Goal: Transaction & Acquisition: Purchase product/service

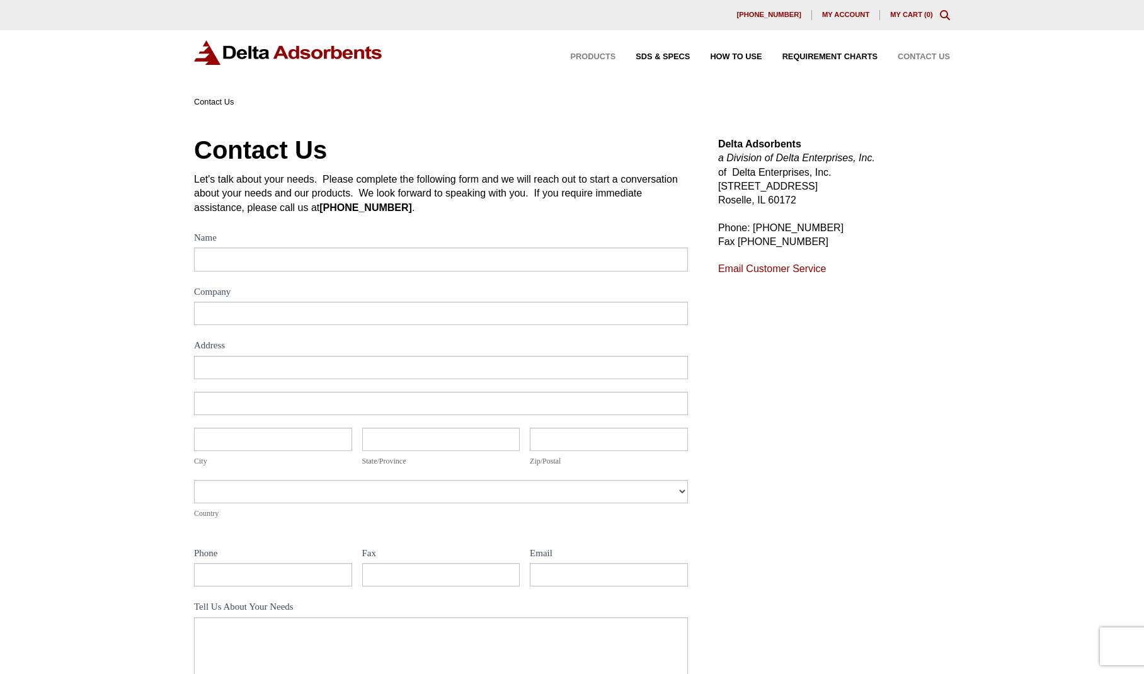
click at [605, 55] on span "Products" at bounding box center [593, 57] width 45 height 8
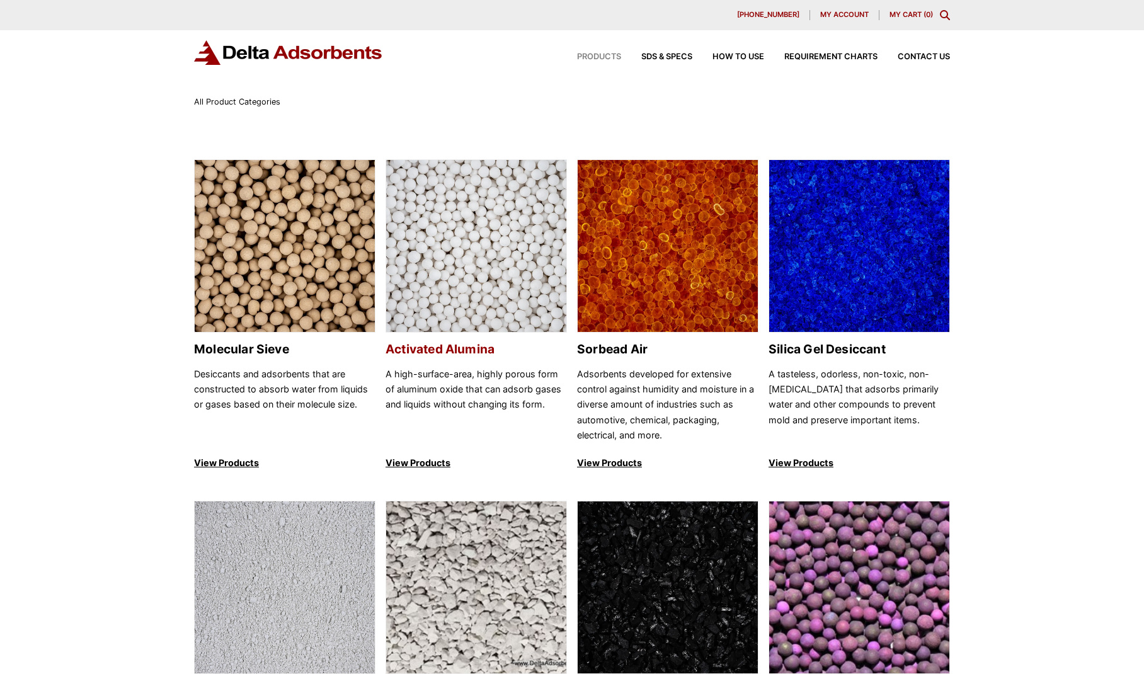
click at [441, 307] on img at bounding box center [476, 246] width 180 height 173
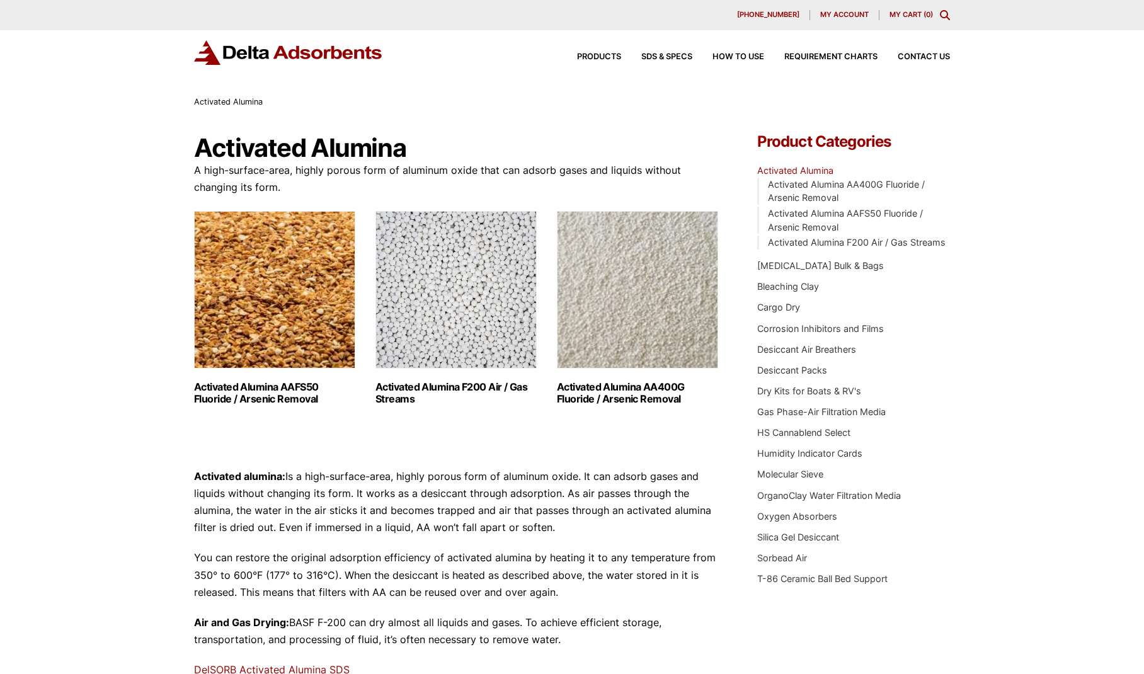
click at [441, 307] on img "Visit product category Activated Alumina F200 Air / Gas Streams" at bounding box center [455, 289] width 161 height 157
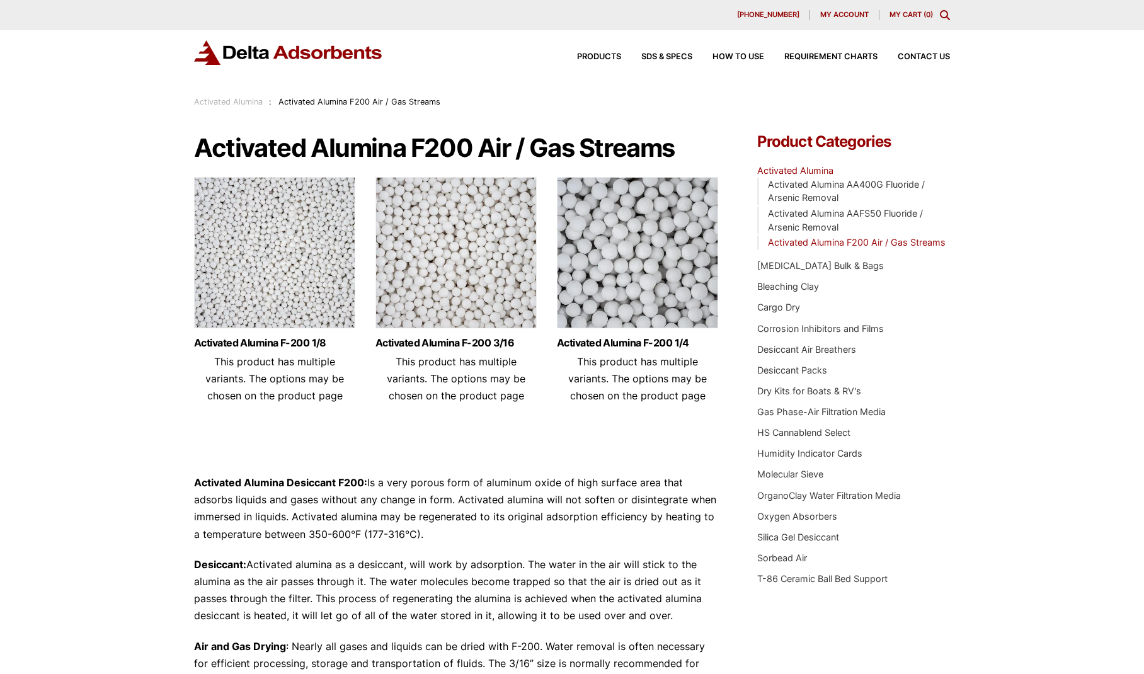
click at [441, 307] on img at bounding box center [455, 255] width 161 height 157
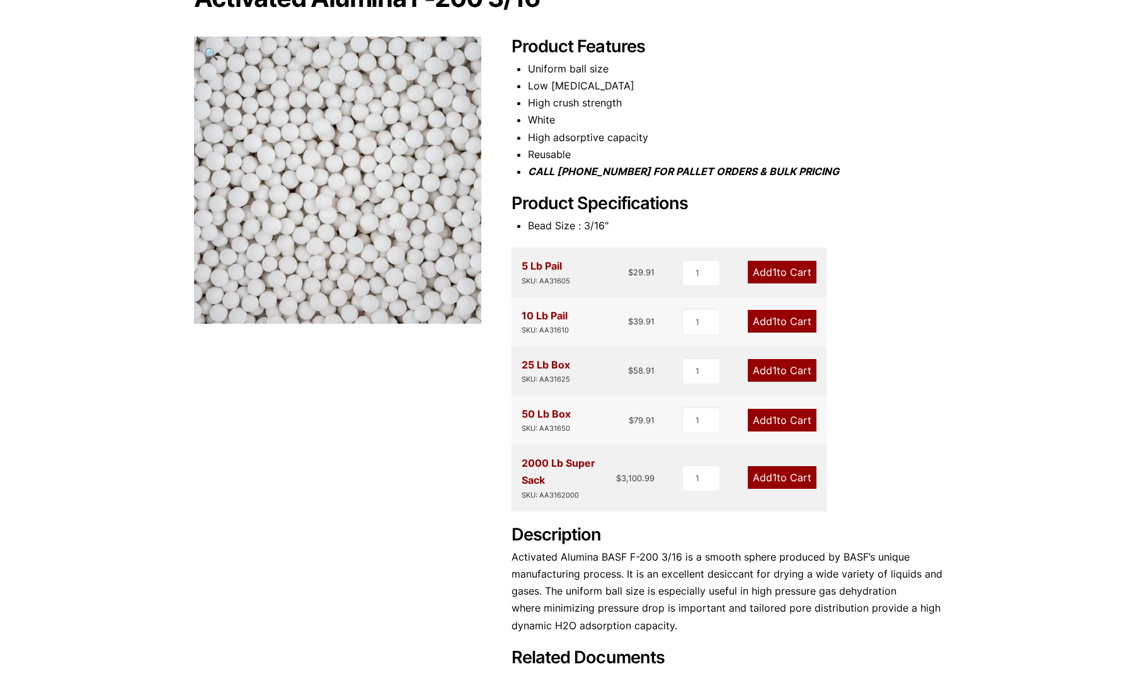
scroll to position [189, 0]
